Goal: Task Accomplishment & Management: Manage account settings

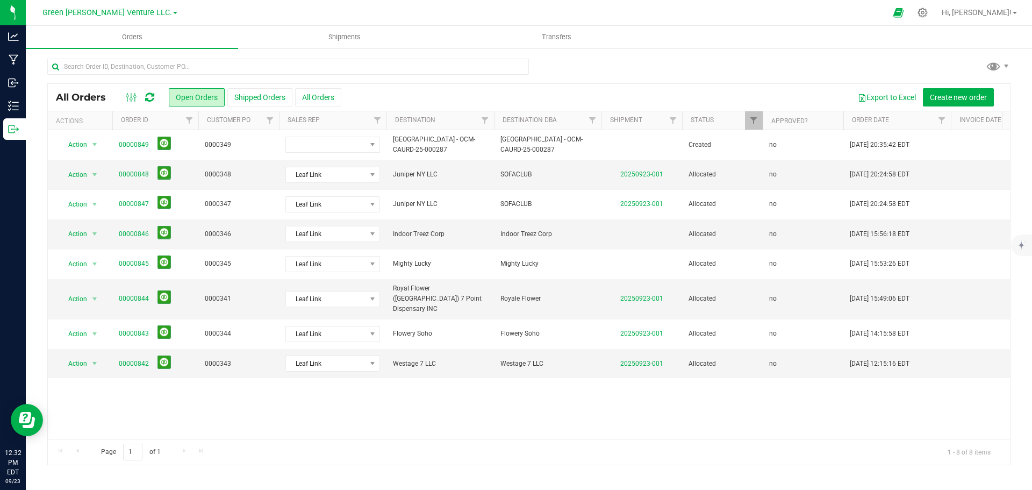
click at [259, 99] on button "Shipped Orders" at bounding box center [259, 97] width 65 height 18
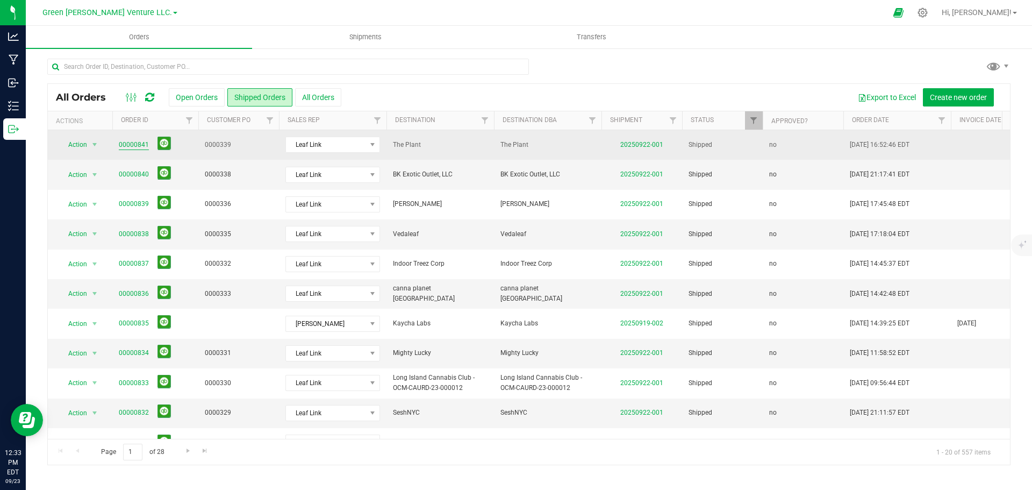
click at [126, 141] on link "00000841" at bounding box center [134, 145] width 30 height 10
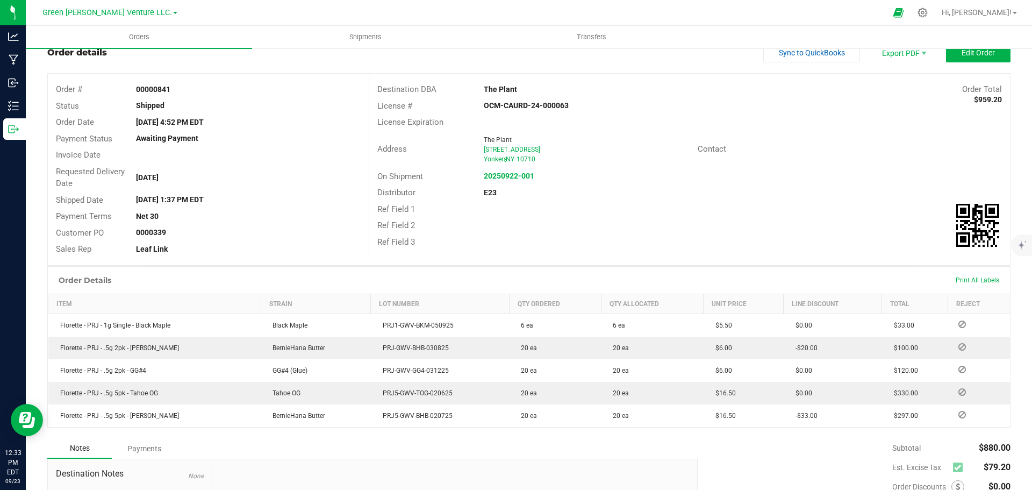
scroll to position [54, 0]
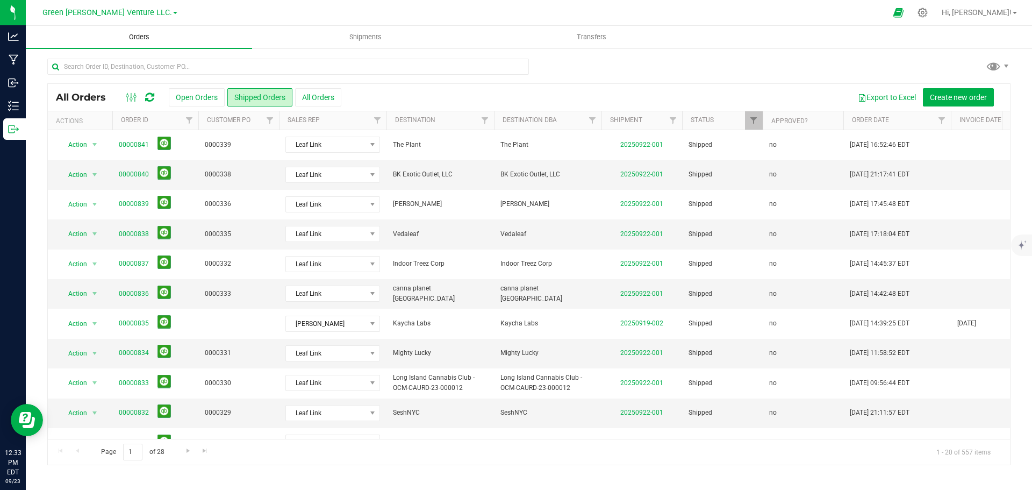
click at [140, 40] on span "Orders" at bounding box center [139, 37] width 49 height 10
click at [203, 97] on button "Open Orders" at bounding box center [197, 97] width 56 height 18
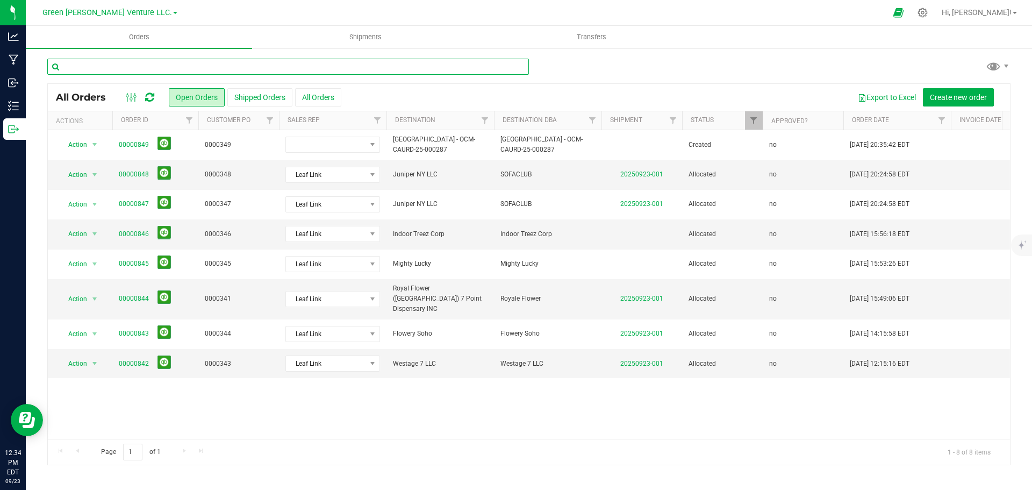
click at [227, 66] on input "text" at bounding box center [288, 67] width 482 height 16
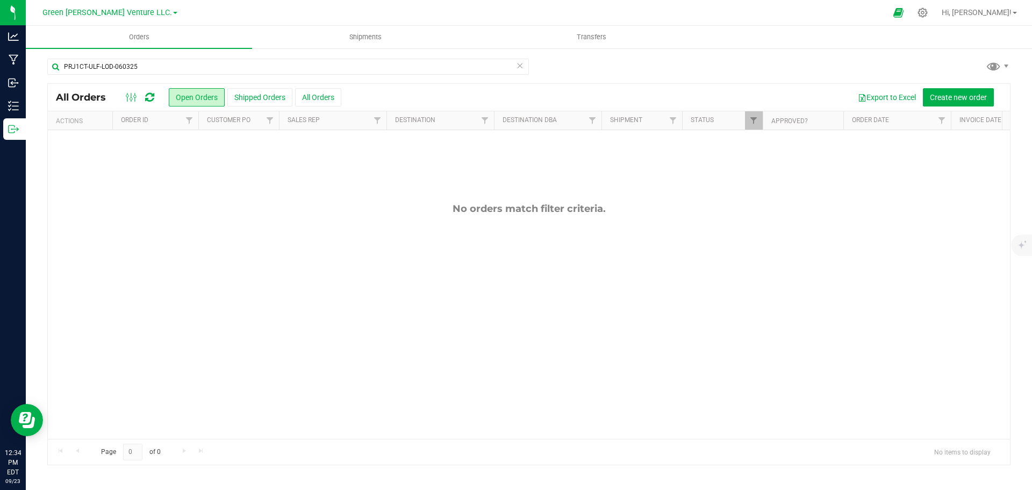
click at [774, 128] on th "Approved?" at bounding box center [803, 120] width 81 height 19
click at [751, 125] on span "Filter" at bounding box center [754, 120] width 9 height 9
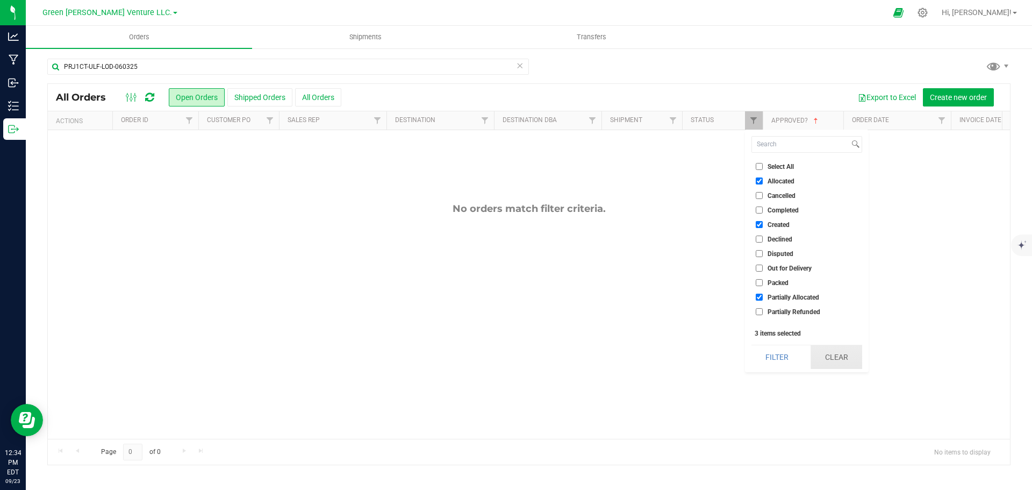
click at [822, 352] on button "Clear" at bounding box center [837, 357] width 52 height 24
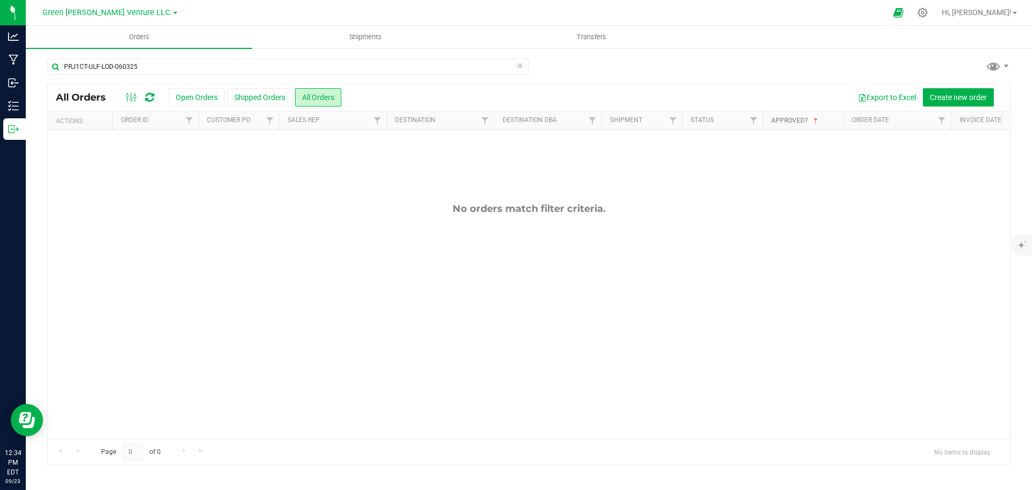
click at [786, 122] on link "Approved?" at bounding box center [796, 121] width 49 height 8
click at [795, 121] on link "Approved?" at bounding box center [796, 121] width 49 height 8
click at [169, 63] on input "PRJ1CT-ULF-LOD-060325" at bounding box center [288, 67] width 482 height 16
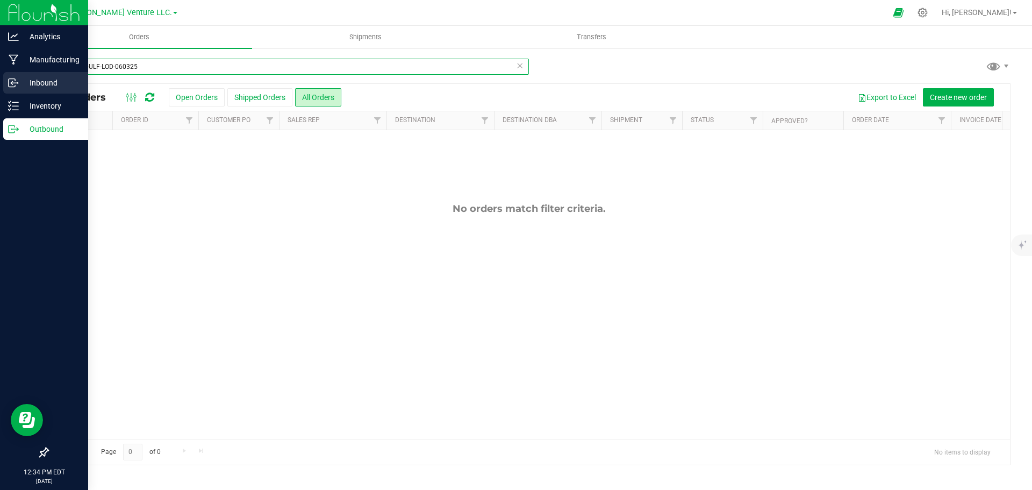
drag, startPoint x: 161, startPoint y: 69, endPoint x: 0, endPoint y: 88, distance: 162.4
click at [0, 88] on div "Analytics Manufacturing Inbound Inventory Outbound 12:34 PM EDT 09/23/2025 09/2…" at bounding box center [516, 245] width 1032 height 490
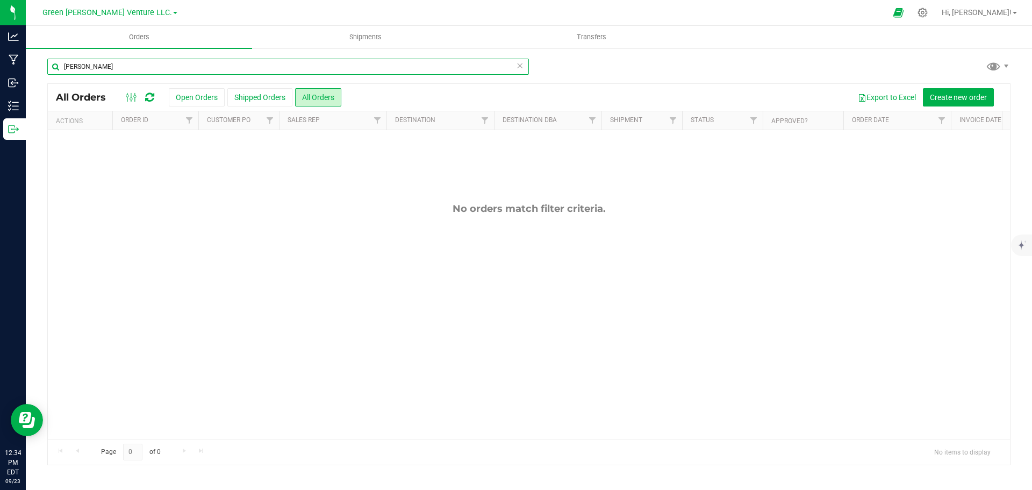
type input "lodi dodi"
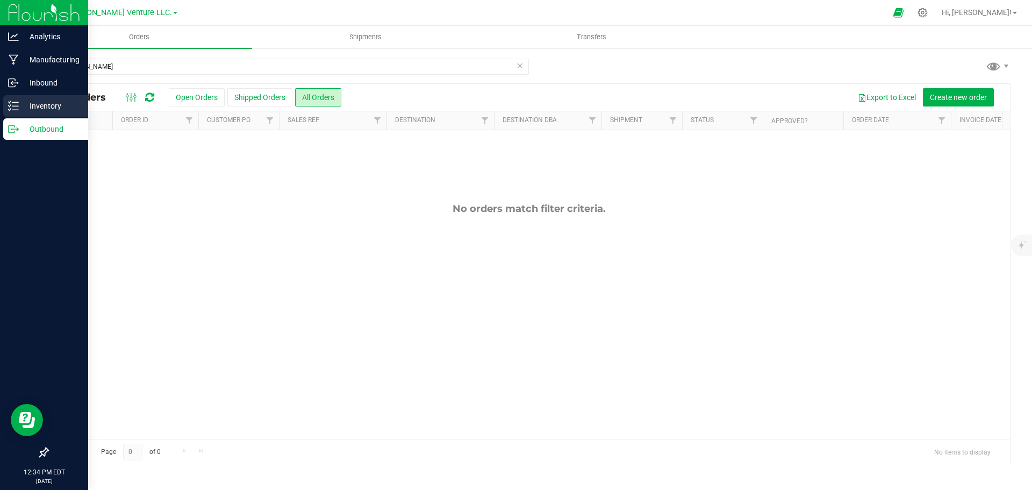
click at [30, 105] on p "Inventory" at bounding box center [51, 105] width 65 height 13
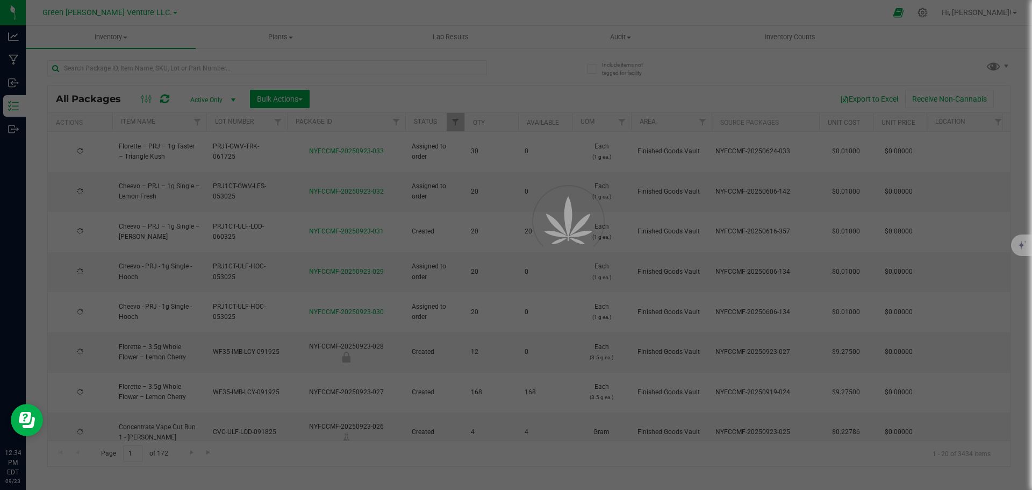
type input "2025-09-18"
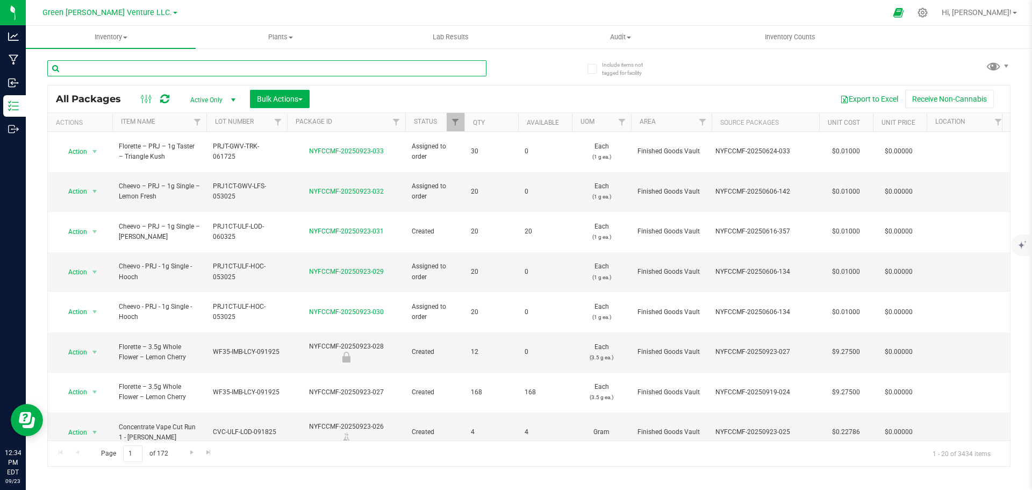
click at [144, 75] on input "text" at bounding box center [266, 68] width 439 height 16
type input "PRJ1CT-ULF-LOD-060325"
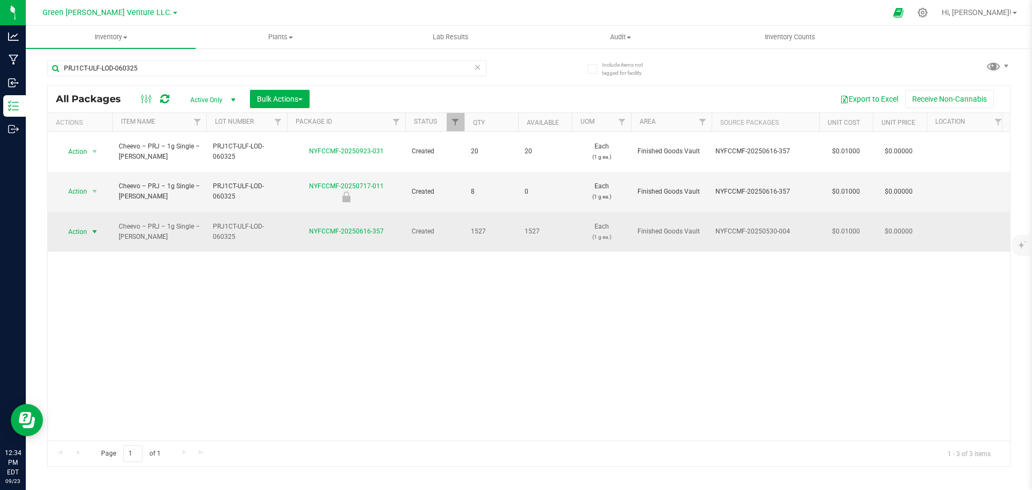
click at [91, 227] on span "select" at bounding box center [94, 231] width 9 height 9
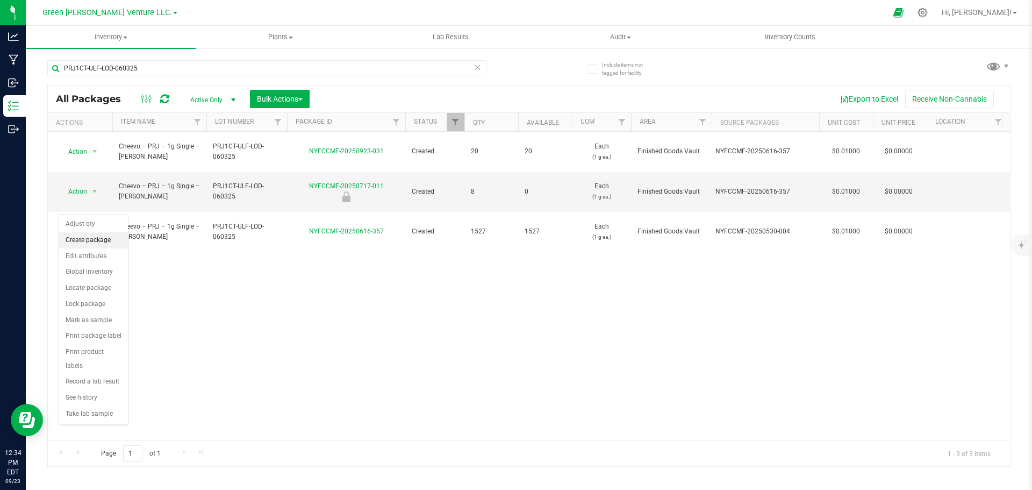
click at [98, 240] on li "Create package" at bounding box center [93, 240] width 69 height 16
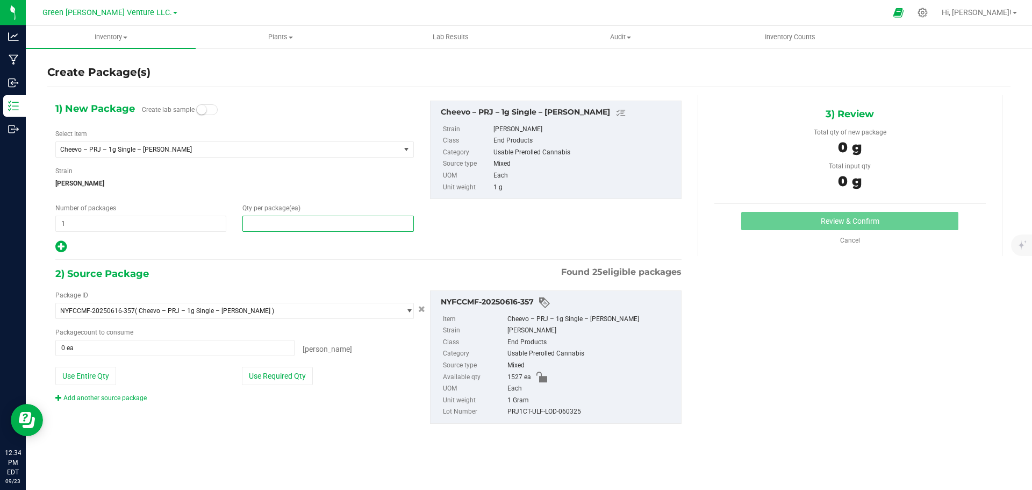
click at [290, 221] on span at bounding box center [328, 224] width 171 height 16
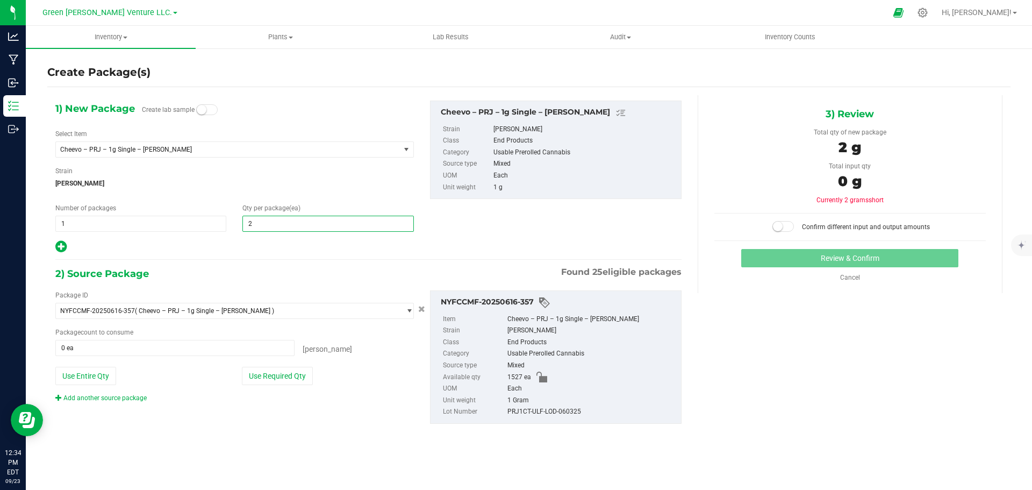
type input "20"
click at [254, 376] on button "Use Required Qty" at bounding box center [277, 376] width 71 height 18
type input "20 ea"
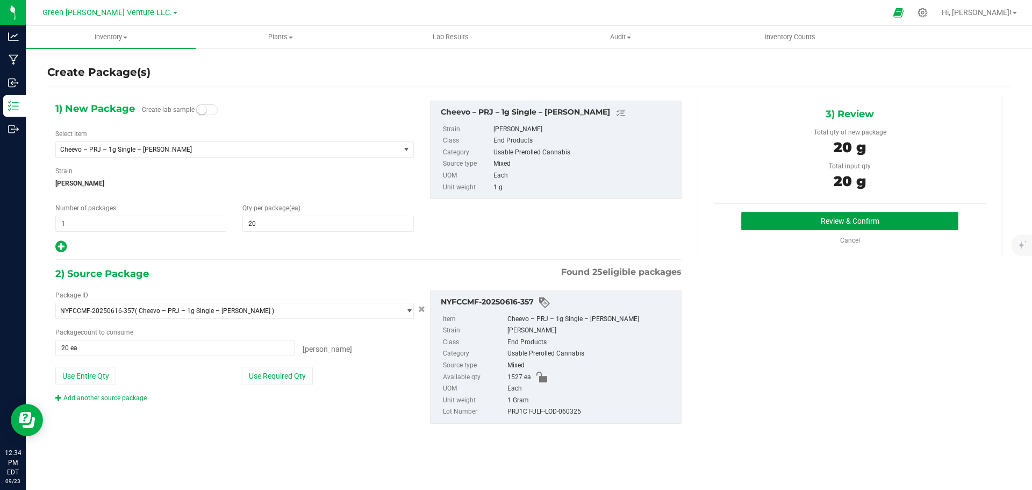
click at [822, 219] on button "Review & Confirm" at bounding box center [850, 221] width 217 height 18
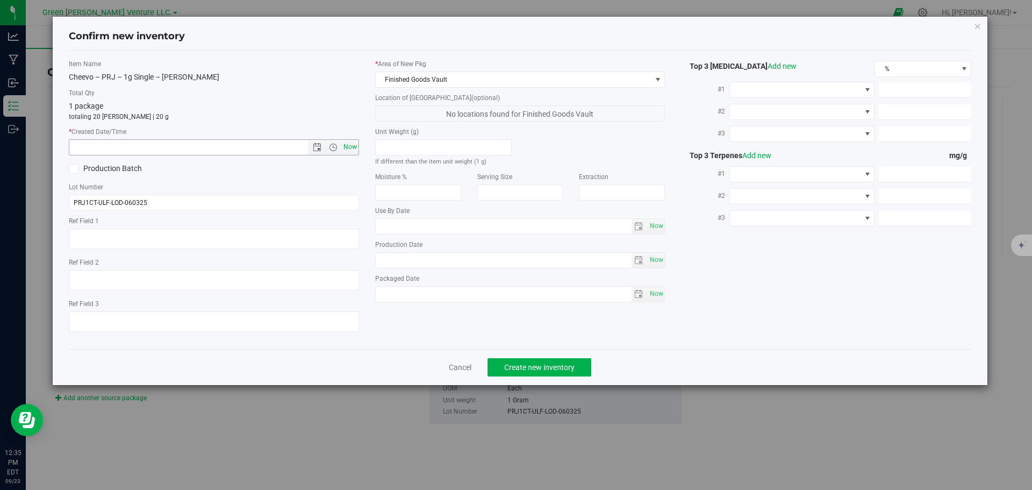
click at [353, 149] on span "Now" at bounding box center [350, 147] width 18 height 16
type input "9/23/2025 12:35 PM"
click at [521, 363] on span "Create new inventory" at bounding box center [539, 367] width 70 height 9
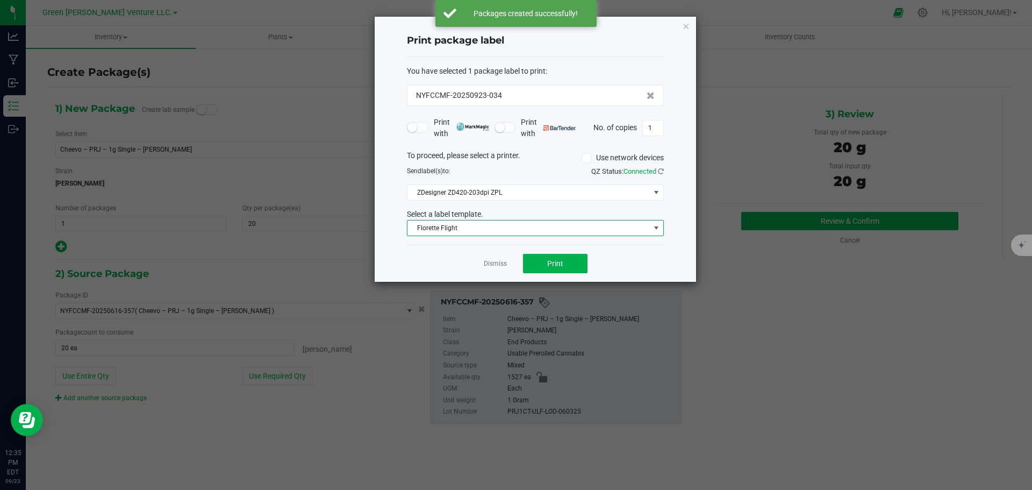
click at [479, 228] on span "Florette Flight" at bounding box center [529, 227] width 243 height 15
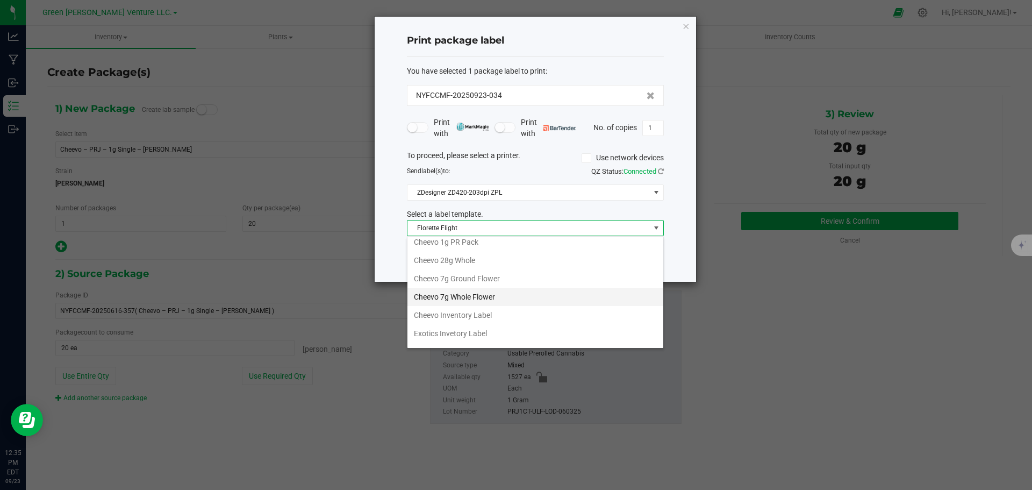
scroll to position [24, 0]
click at [476, 261] on li "Cheevo 1g PR Pack" at bounding box center [536, 261] width 256 height 18
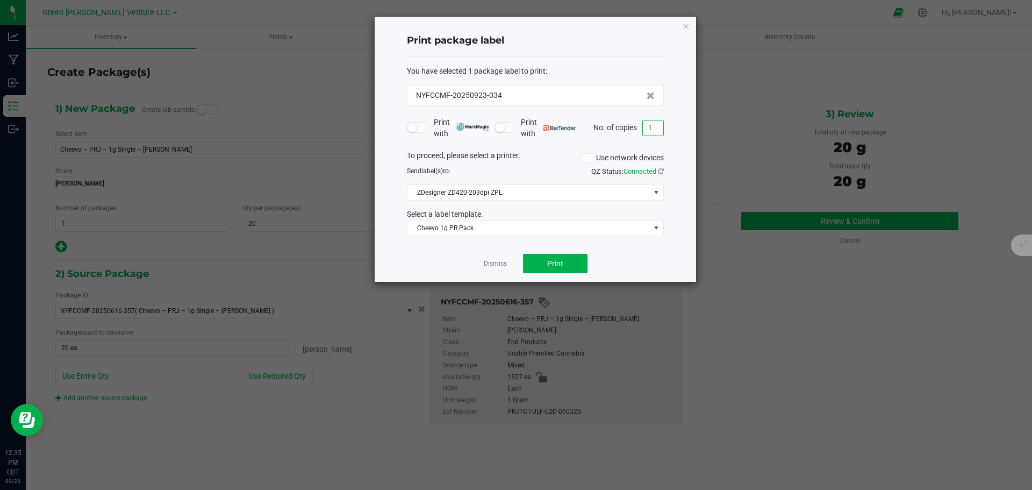
click at [653, 129] on input "1" at bounding box center [653, 127] width 20 height 15
type input "41"
click at [553, 265] on span "Print" at bounding box center [555, 263] width 16 height 9
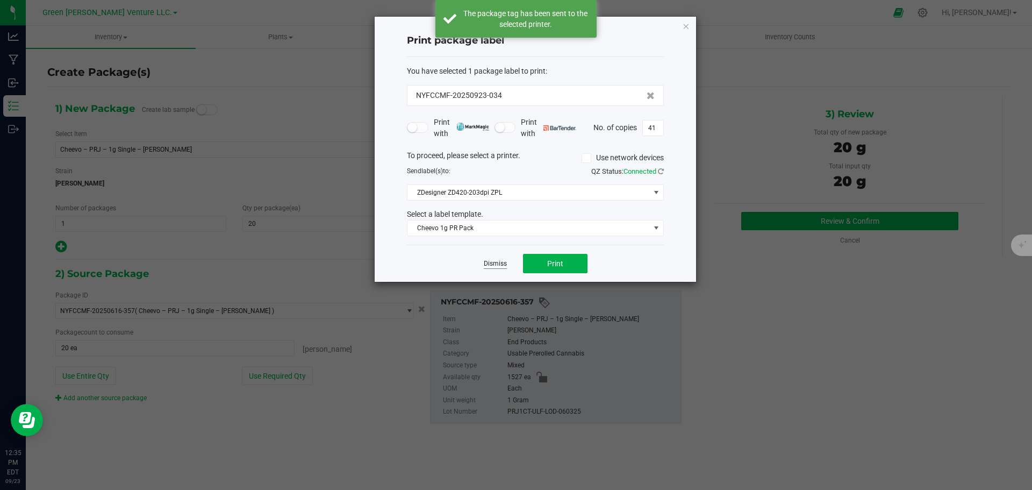
click at [491, 263] on link "Dismiss" at bounding box center [495, 263] width 23 height 9
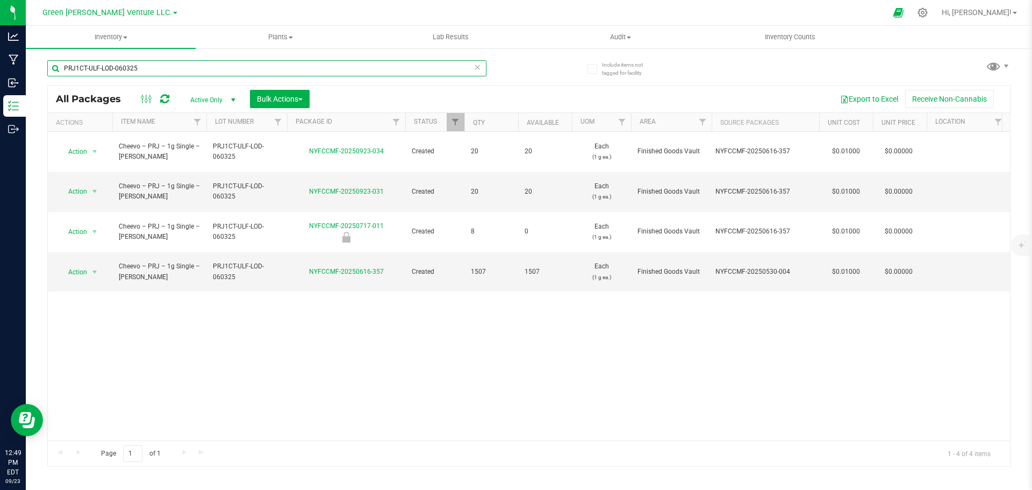
click at [162, 72] on input "PRJ1CT-ULF-LOD-060325" at bounding box center [266, 68] width 439 height 16
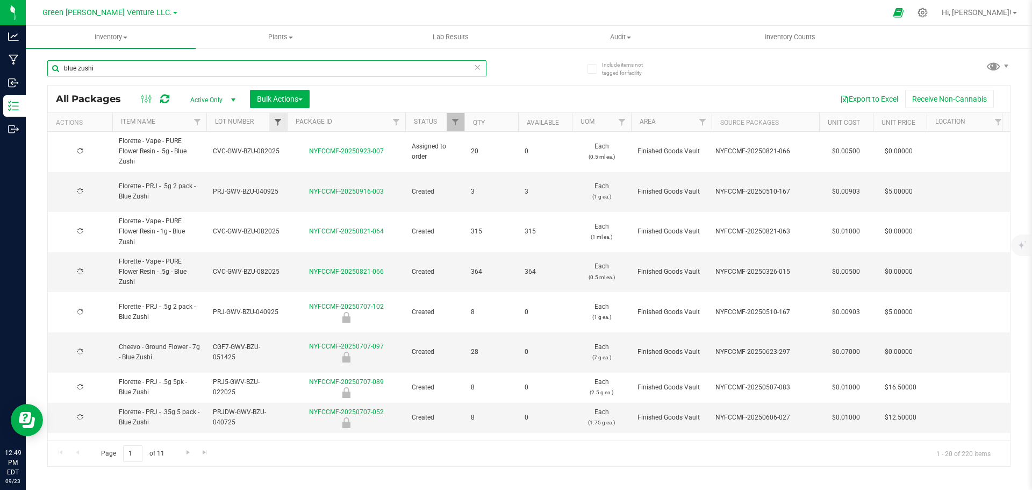
type input "blue zushi"
click at [277, 121] on span "Filter" at bounding box center [278, 122] width 9 height 9
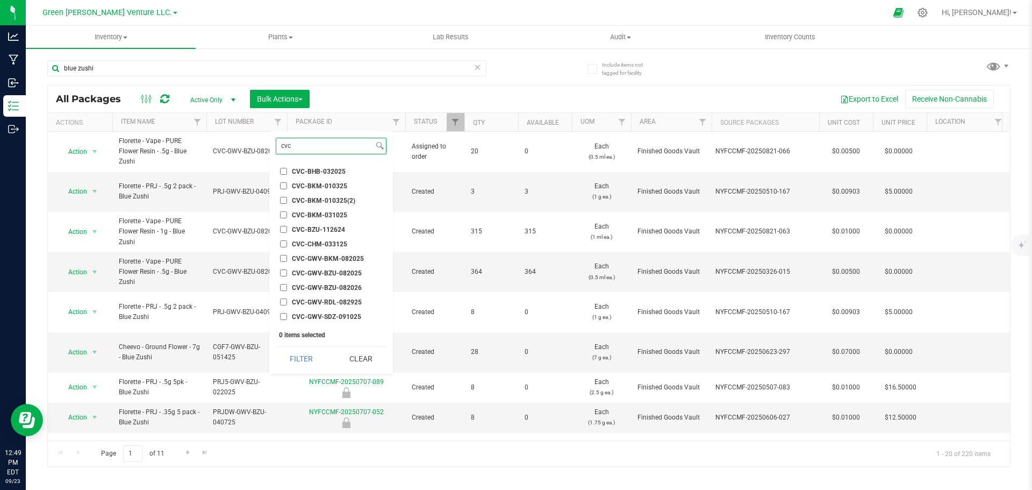
type input "cvc"
click at [283, 271] on input "CVC-GWV-BZU-082025" at bounding box center [283, 272] width 7 height 7
checkbox input "true"
click at [316, 357] on button "Filter" at bounding box center [302, 359] width 52 height 24
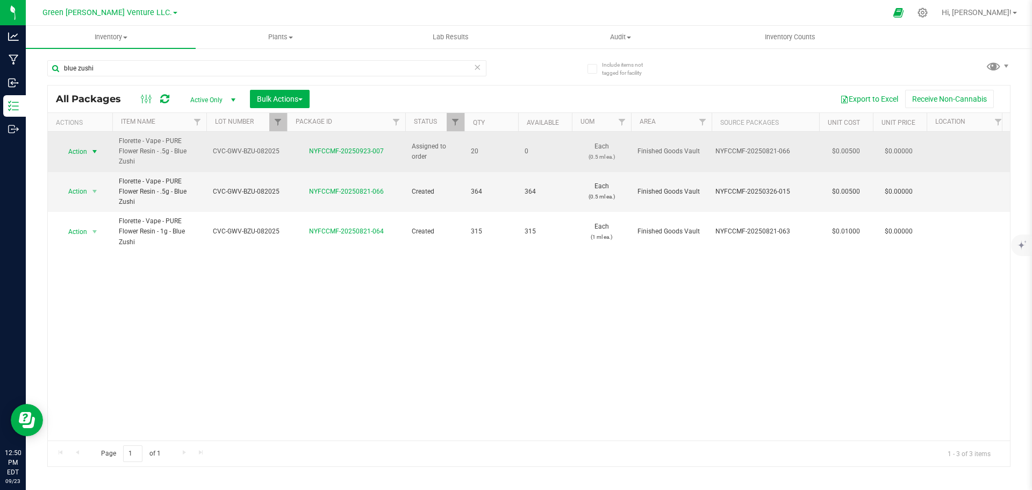
click at [82, 153] on span "Action" at bounding box center [73, 151] width 29 height 15
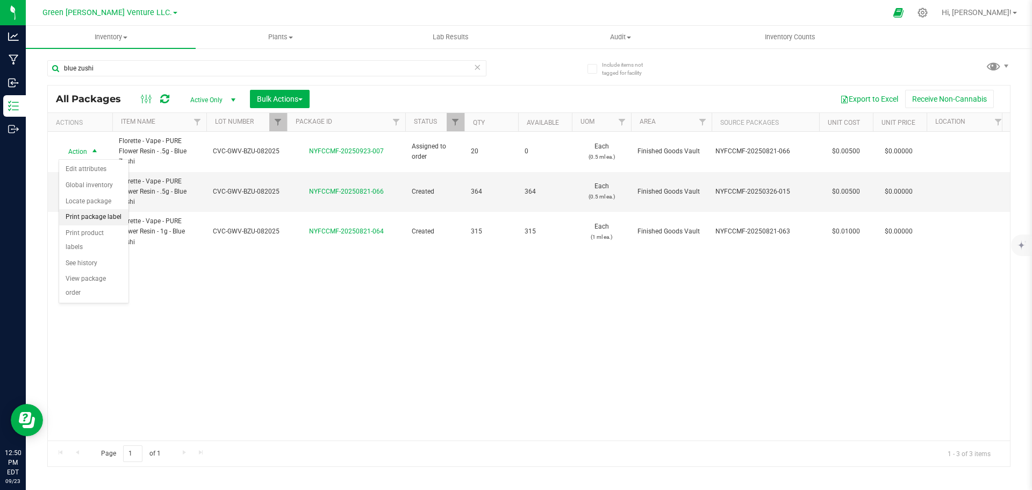
click at [95, 216] on li "Print package label" at bounding box center [93, 217] width 69 height 16
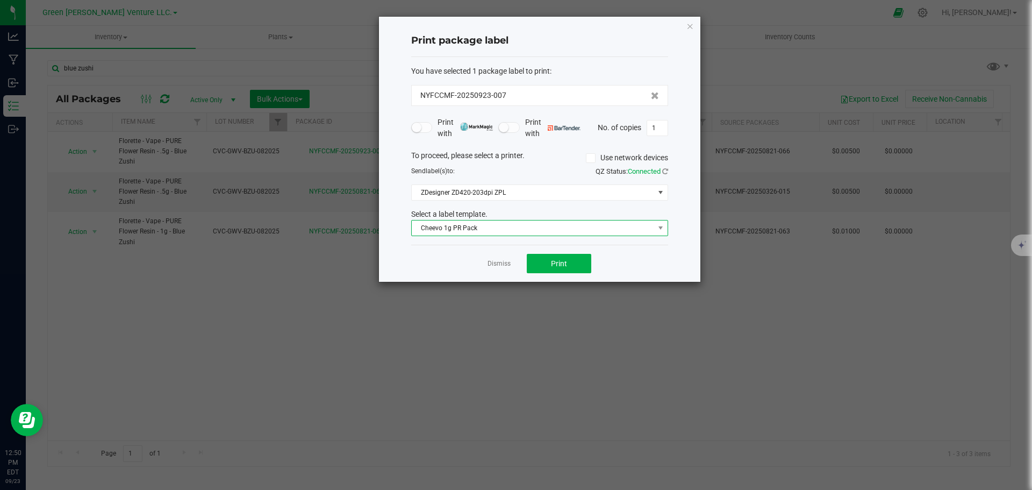
click at [529, 229] on span "Cheevo 1g PR Pack" at bounding box center [533, 227] width 243 height 15
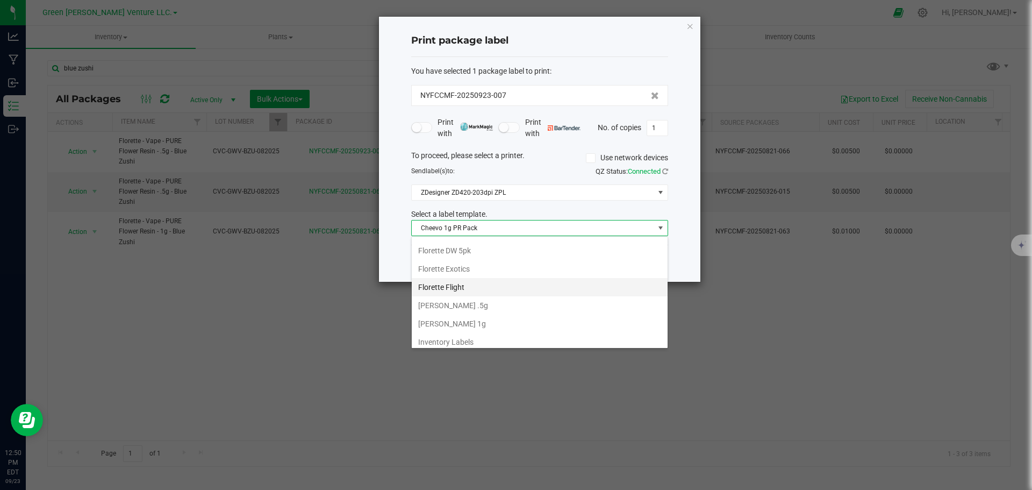
scroll to position [185, 0]
click at [485, 301] on li "Florette Vape .5g" at bounding box center [540, 300] width 256 height 18
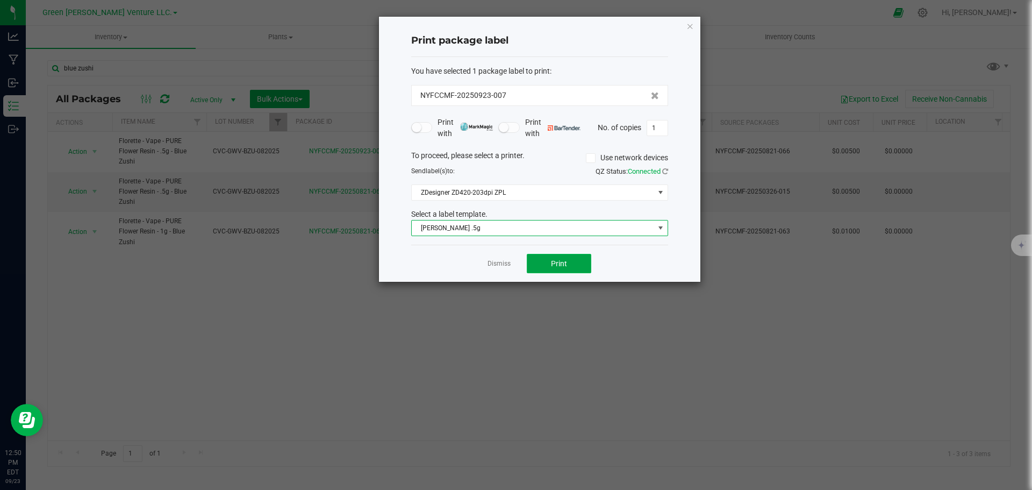
click at [578, 262] on button "Print" at bounding box center [559, 263] width 65 height 19
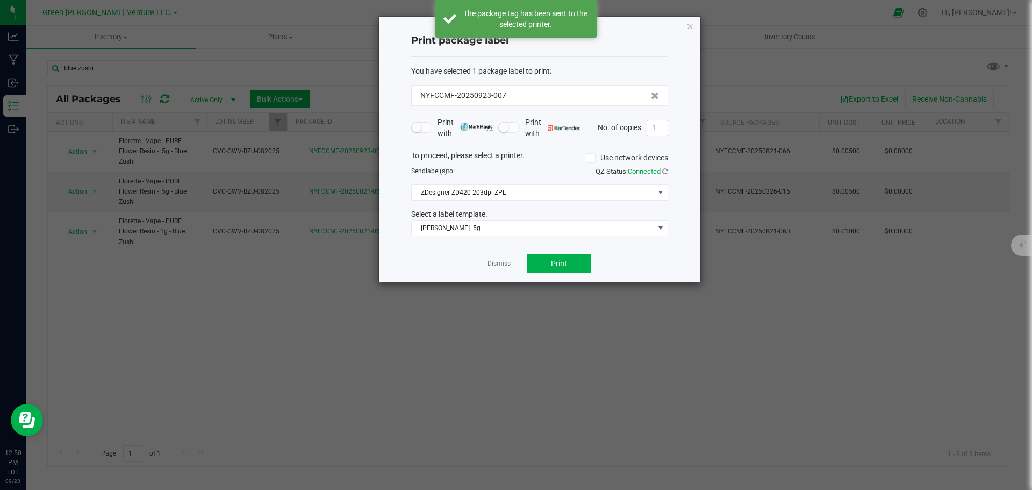
click at [660, 127] on input "1" at bounding box center [657, 127] width 20 height 15
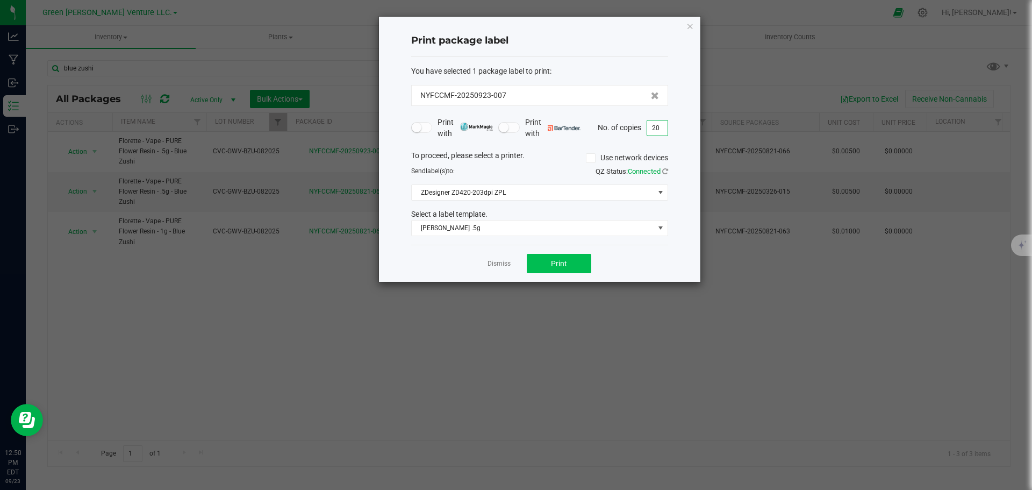
type input "20"
click at [583, 268] on button "Print" at bounding box center [559, 263] width 65 height 19
click at [494, 265] on link "Dismiss" at bounding box center [499, 263] width 23 height 9
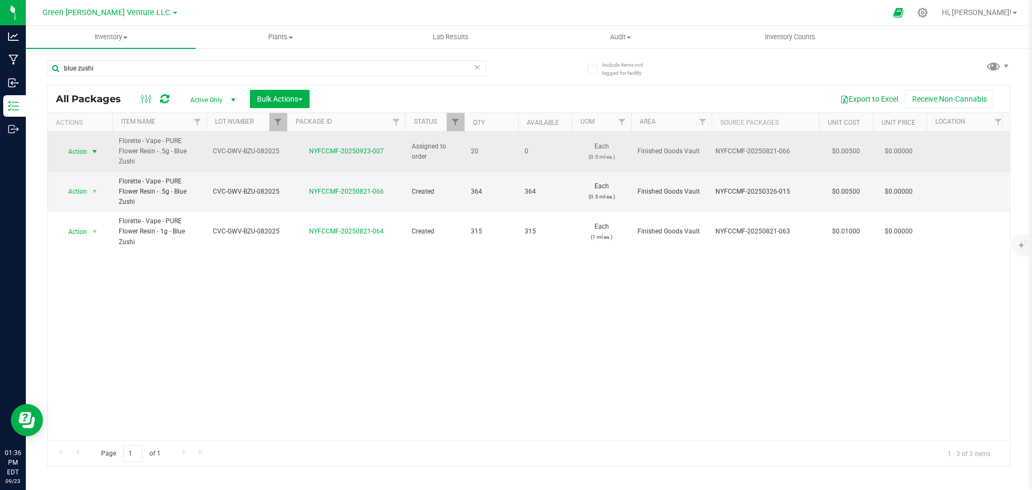
click at [76, 148] on span "Action" at bounding box center [73, 151] width 29 height 15
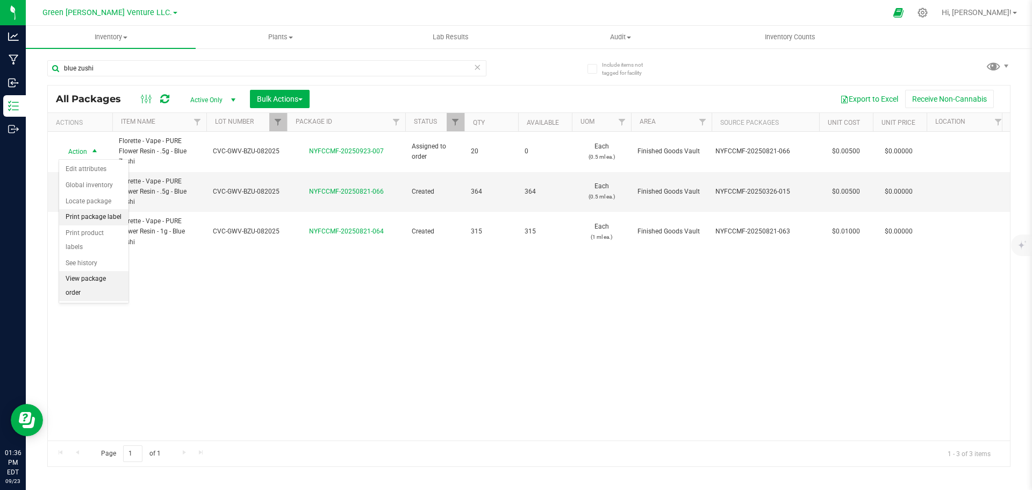
click at [96, 217] on li "Print package label" at bounding box center [93, 217] width 69 height 16
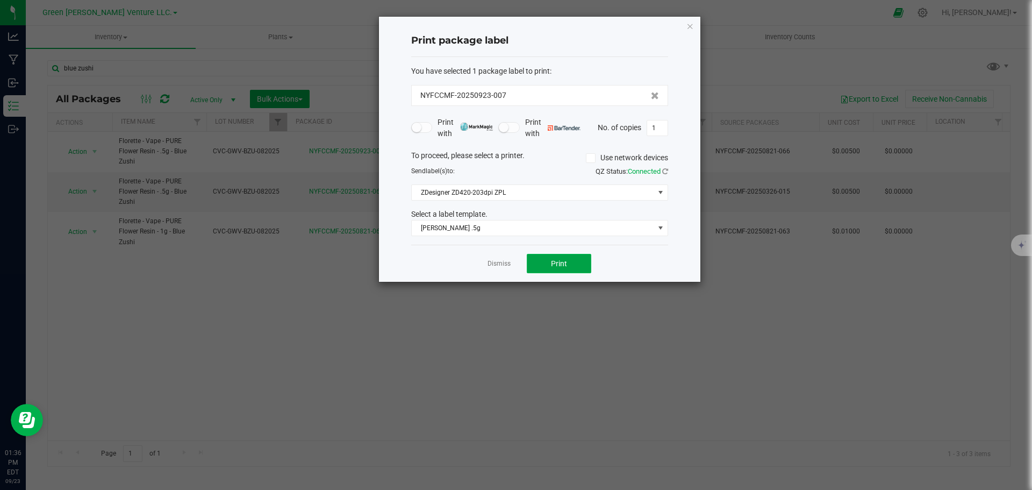
click at [546, 264] on button "Print" at bounding box center [559, 263] width 65 height 19
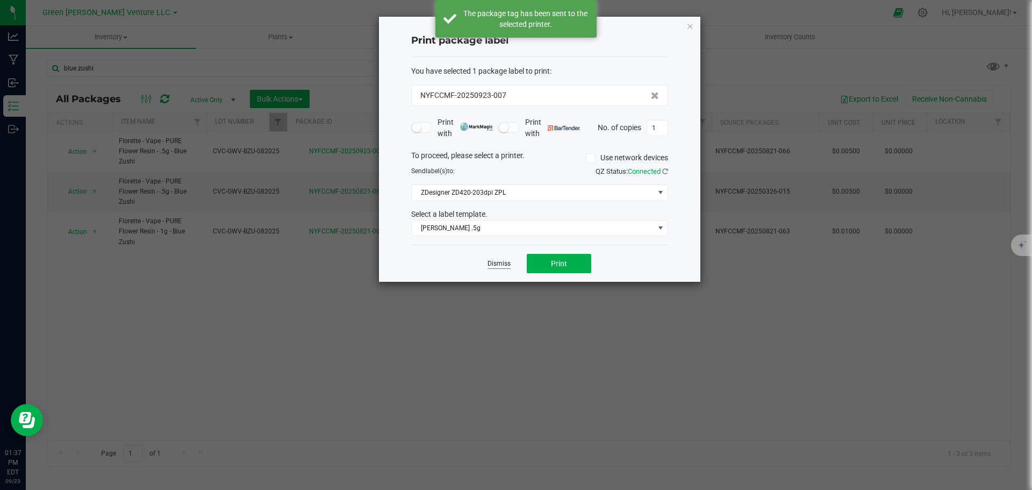
click at [507, 261] on link "Dismiss" at bounding box center [499, 263] width 23 height 9
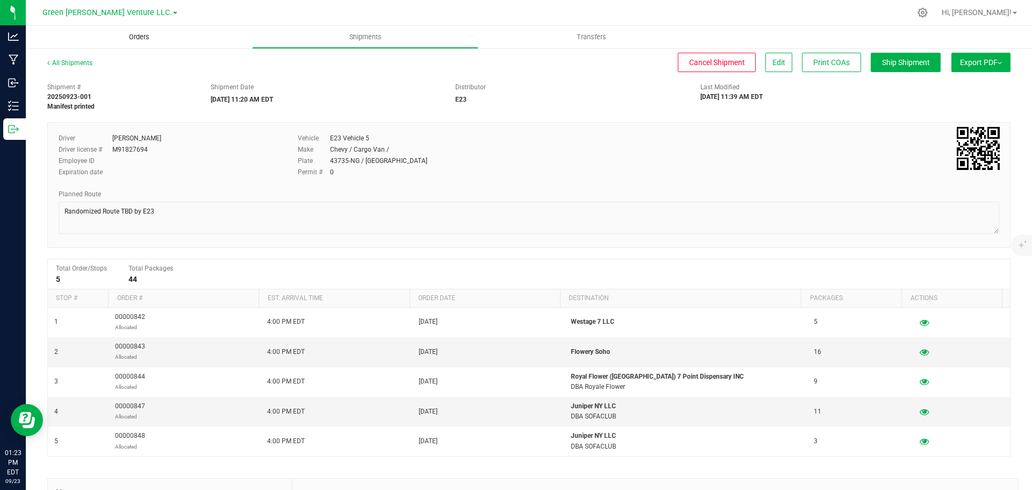
click at [143, 36] on span "Orders" at bounding box center [139, 37] width 49 height 10
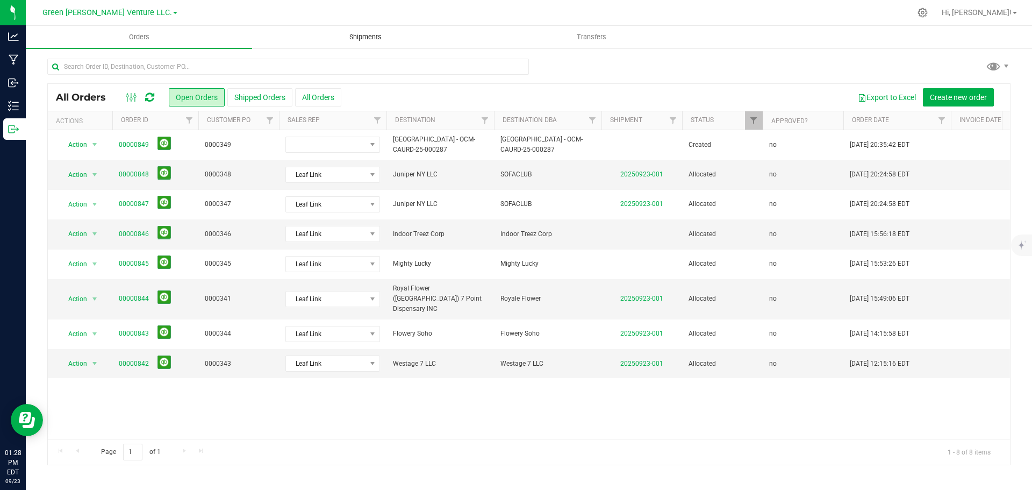
click at [375, 35] on span "Shipments" at bounding box center [365, 37] width 61 height 10
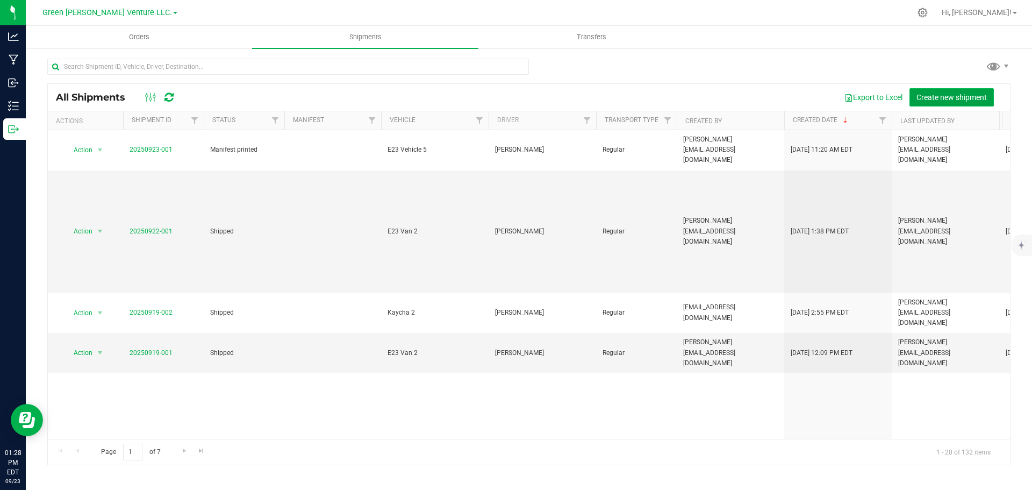
click at [977, 100] on span "Create new shipment" at bounding box center [952, 97] width 70 height 9
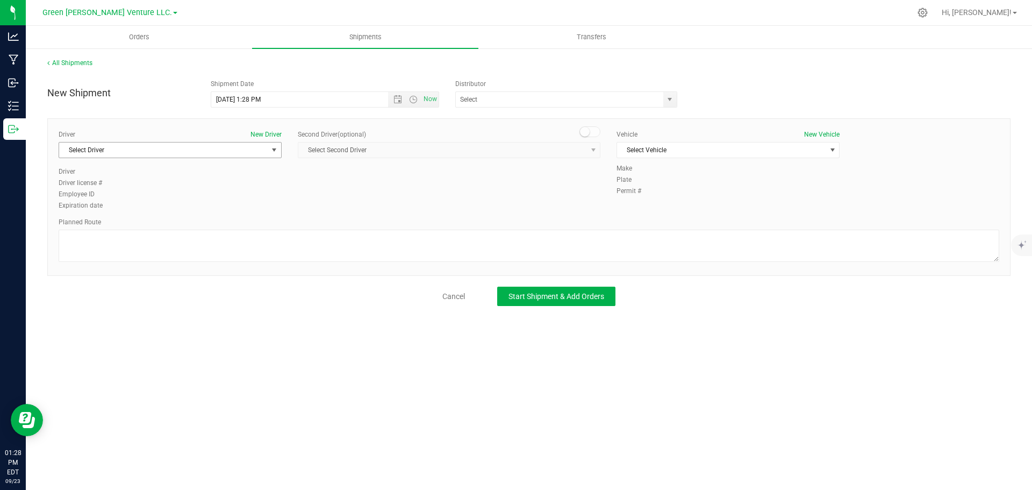
click at [237, 153] on span "Select Driver" at bounding box center [163, 150] width 209 height 15
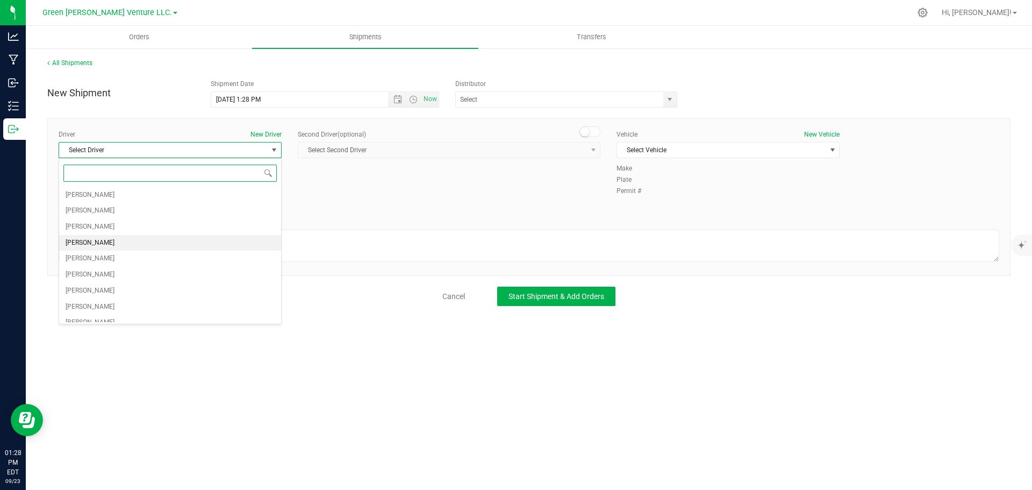
click at [158, 239] on li "[PERSON_NAME]" at bounding box center [170, 243] width 222 height 16
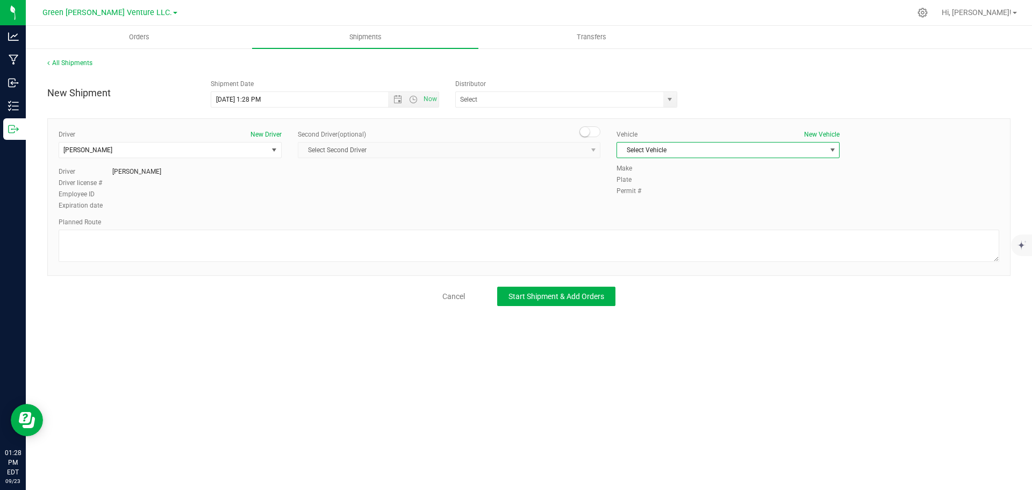
click at [698, 143] on span "Select Vehicle" at bounding box center [721, 150] width 209 height 15
click at [772, 93] on div "New Shipment Shipment Date [DATE] 1:28 PM Now Distributor ACT Lab Descript LLC …" at bounding box center [529, 90] width 980 height 33
click at [229, 98] on input "[DATE] 1:28 PM" at bounding box center [309, 99] width 196 height 15
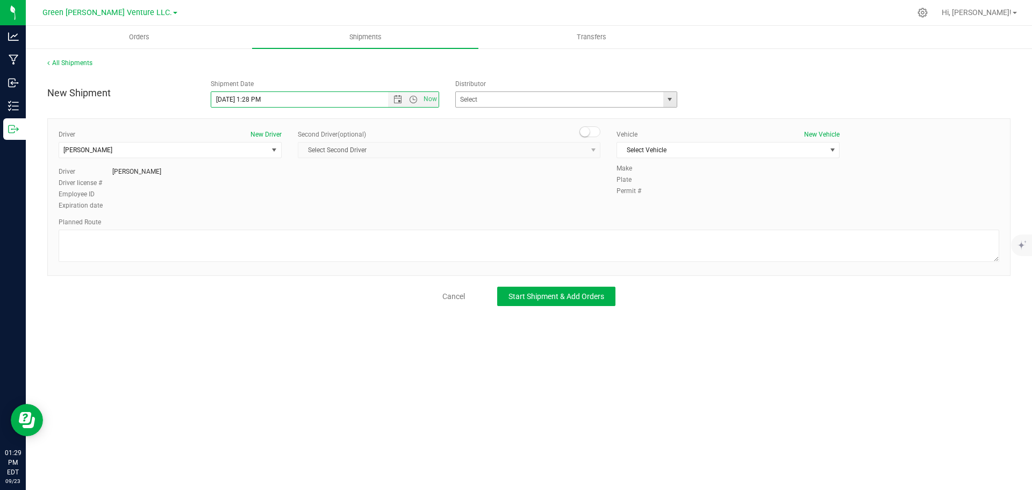
click at [675, 102] on span "select" at bounding box center [670, 99] width 13 height 15
type input "[DATE] 1:28 PM"
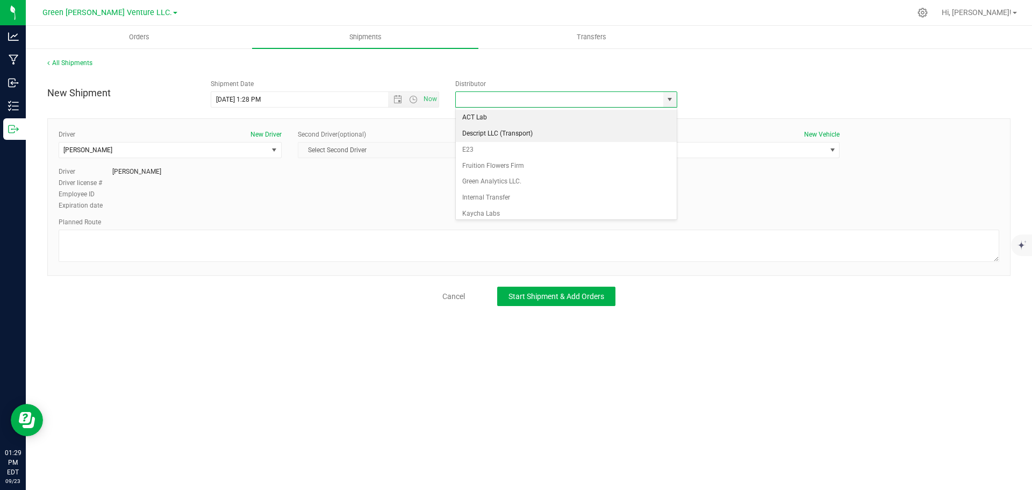
click at [490, 134] on li "Descript LLC (Transport)" at bounding box center [566, 134] width 221 height 16
type input "Descript LLC (Transport)"
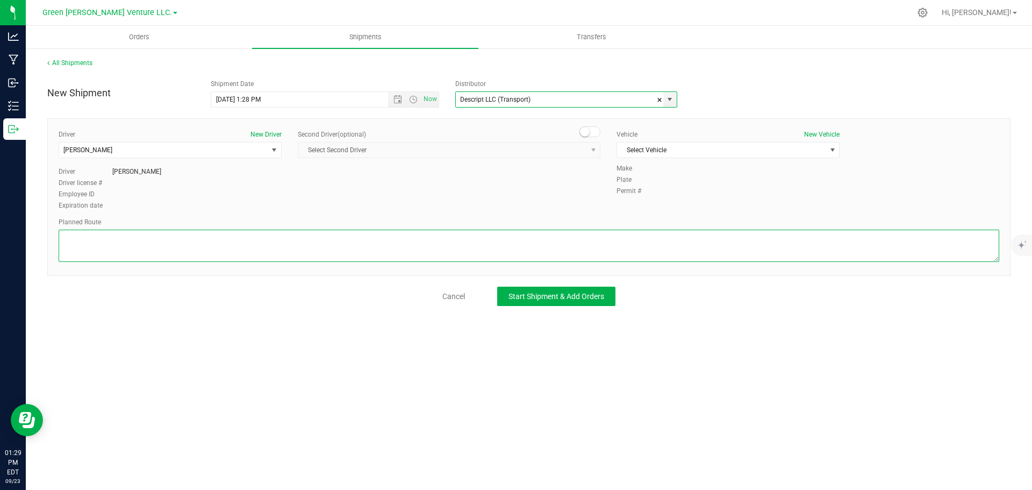
click at [145, 251] on textarea at bounding box center [529, 246] width 941 height 32
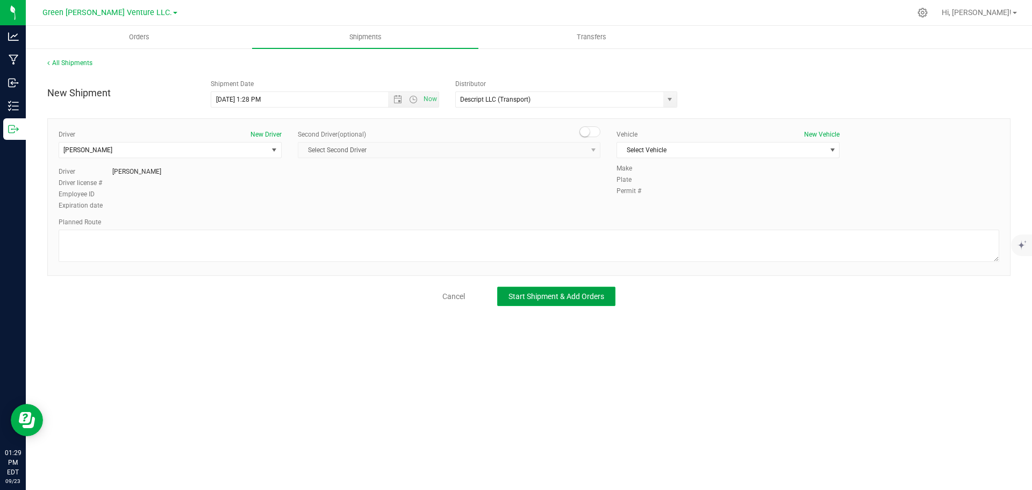
click at [556, 296] on span "Start Shipment & Add Orders" at bounding box center [557, 296] width 96 height 9
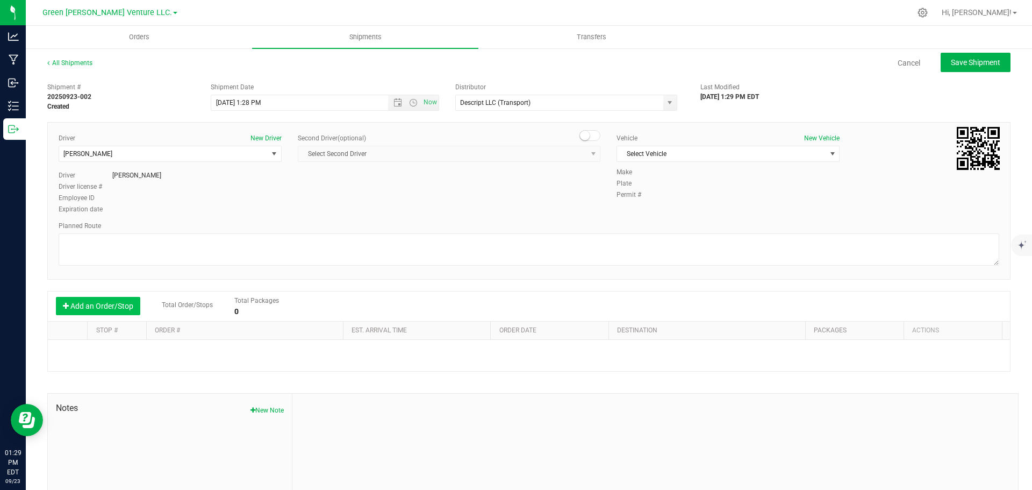
click at [106, 307] on button "Add an Order/Stop" at bounding box center [98, 306] width 84 height 18
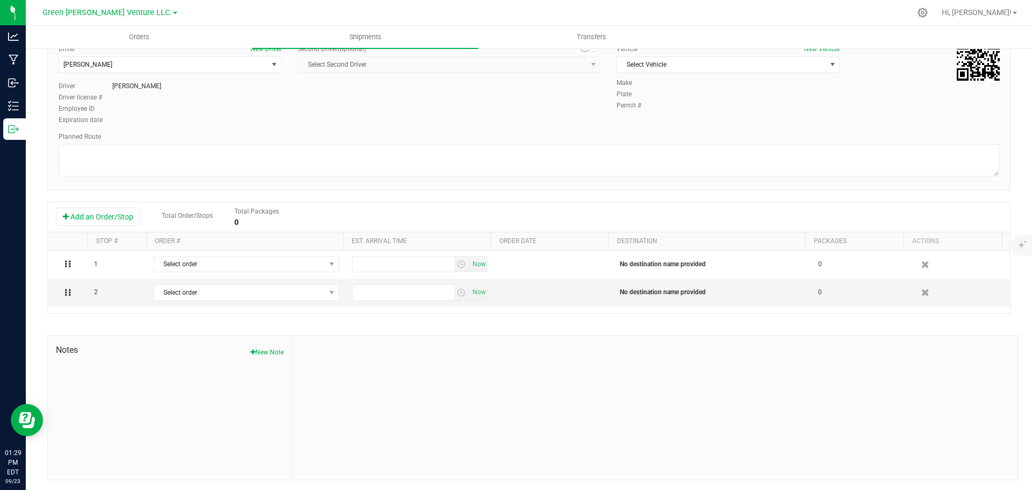
scroll to position [91, 0]
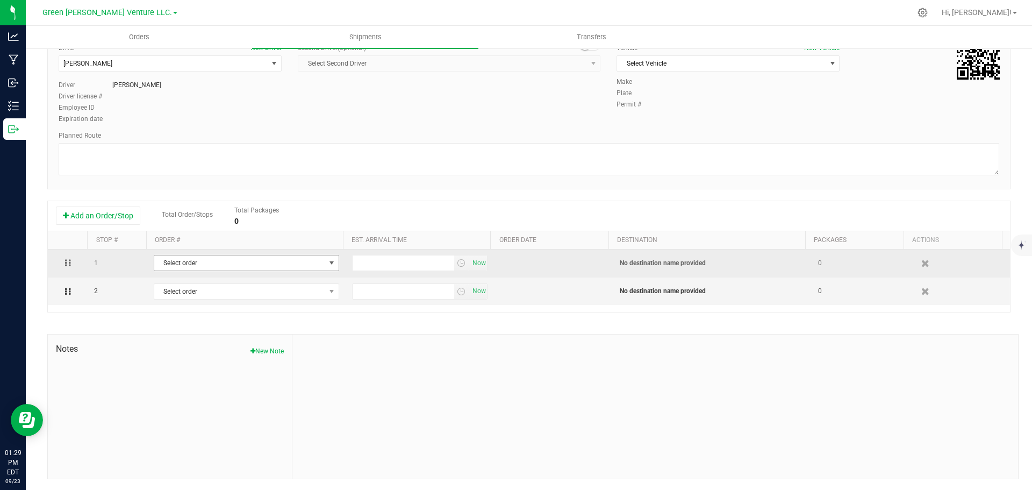
click at [327, 263] on span "select" at bounding box center [331, 263] width 9 height 9
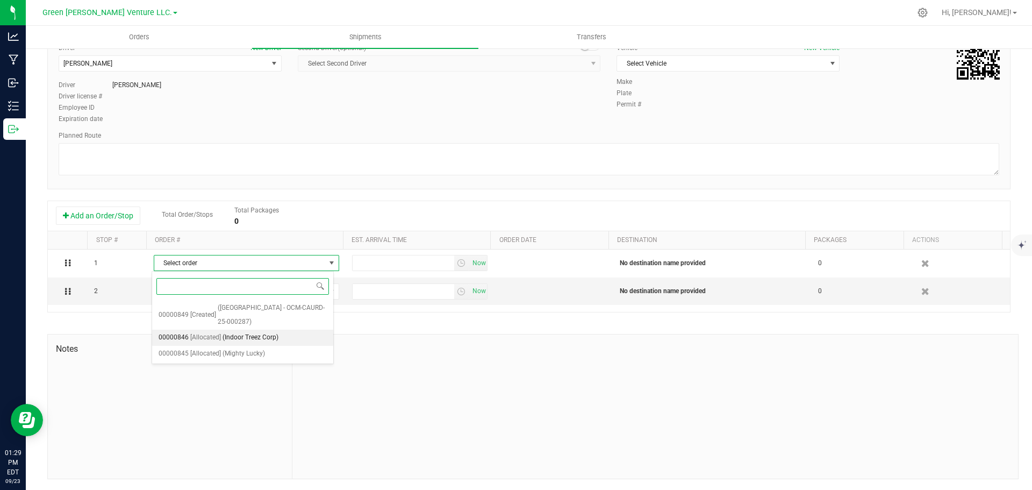
click at [241, 338] on span "(Indoor Treez Corp)" at bounding box center [251, 338] width 56 height 14
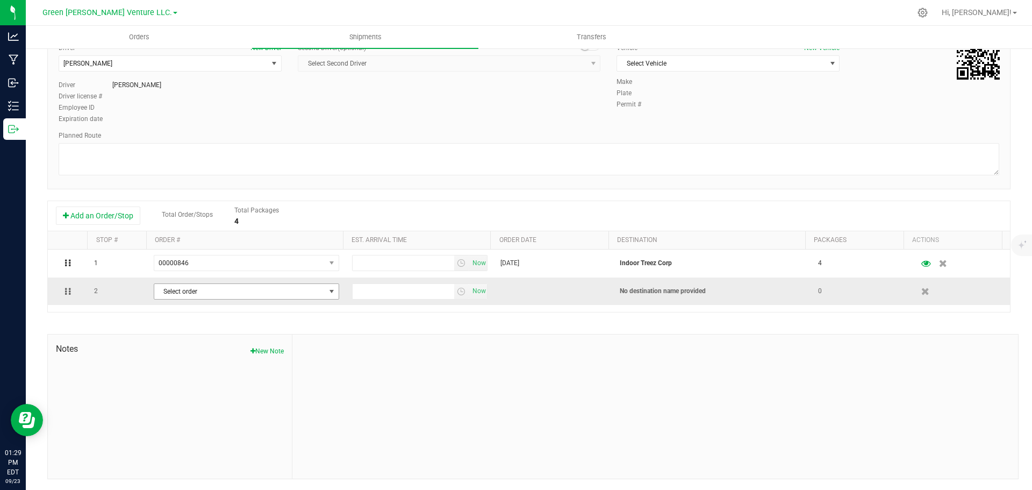
click at [274, 289] on span "Select order" at bounding box center [239, 291] width 171 height 15
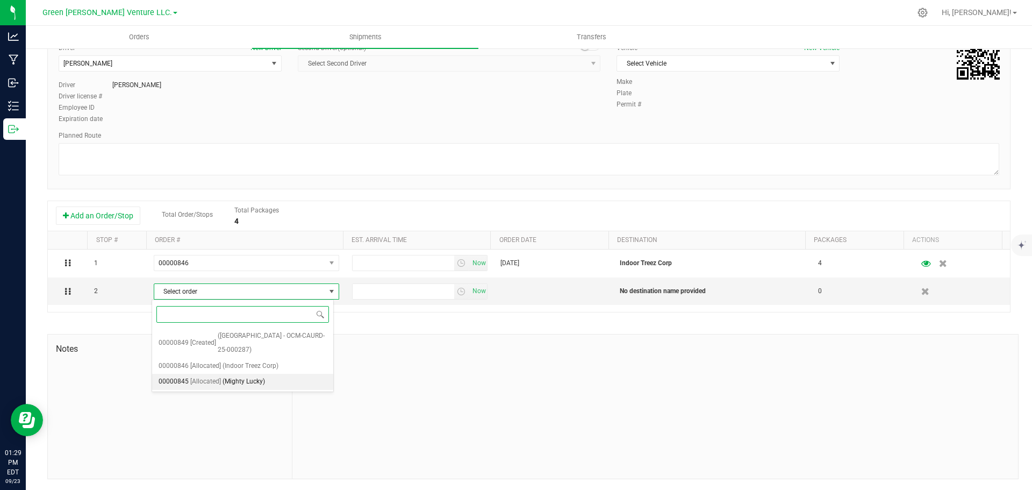
click at [233, 379] on span "(Mighty Lucky)" at bounding box center [244, 382] width 42 height 14
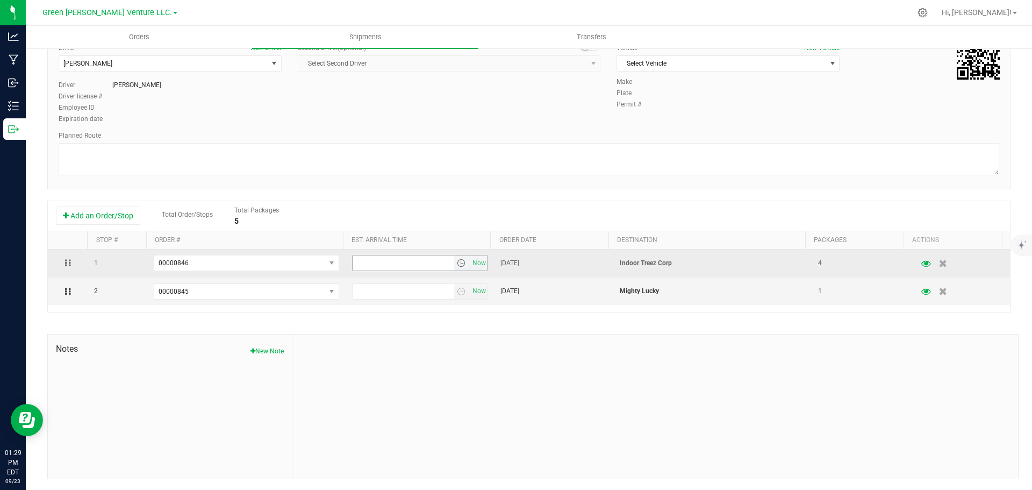
click at [394, 262] on input "text" at bounding box center [404, 262] width 102 height 15
type input "4"
type input "4:00 PM"
drag, startPoint x: 389, startPoint y: 261, endPoint x: 348, endPoint y: 259, distance: 41.4
click at [353, 259] on input "4:00 PM" at bounding box center [404, 262] width 102 height 15
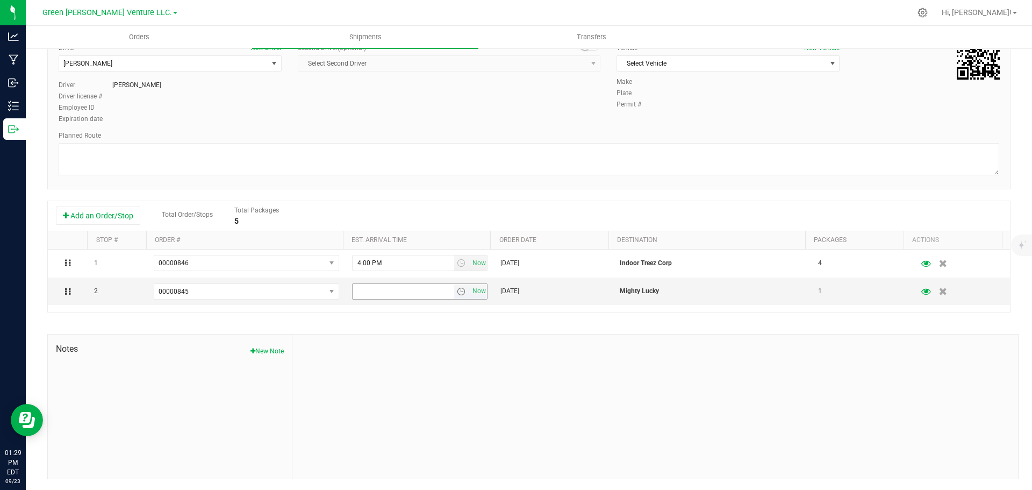
click at [369, 291] on input "text" at bounding box center [404, 291] width 102 height 15
paste input "4:00 PM"
type input "4:00 PM"
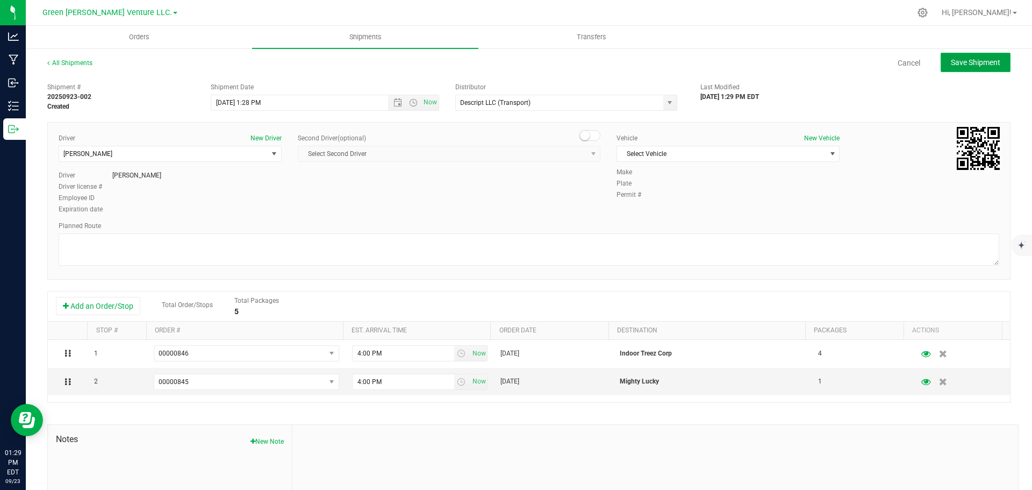
click at [971, 61] on span "Save Shipment" at bounding box center [975, 62] width 49 height 9
type input "[DATE] 5:28 PM"
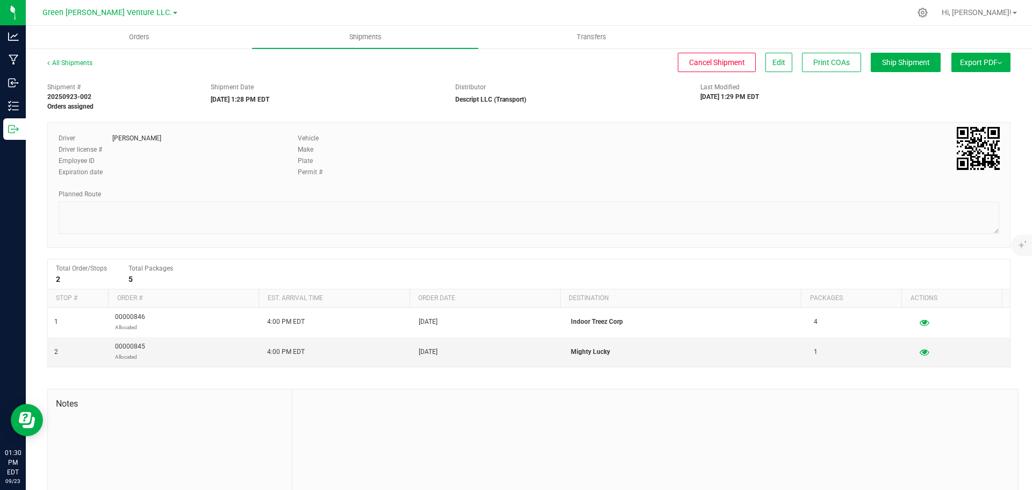
click at [990, 59] on span "Export PDF" at bounding box center [981, 62] width 42 height 9
click at [948, 102] on span "Manifest by Lot" at bounding box center [953, 102] width 45 height 8
